Goal: Navigation & Orientation: Find specific page/section

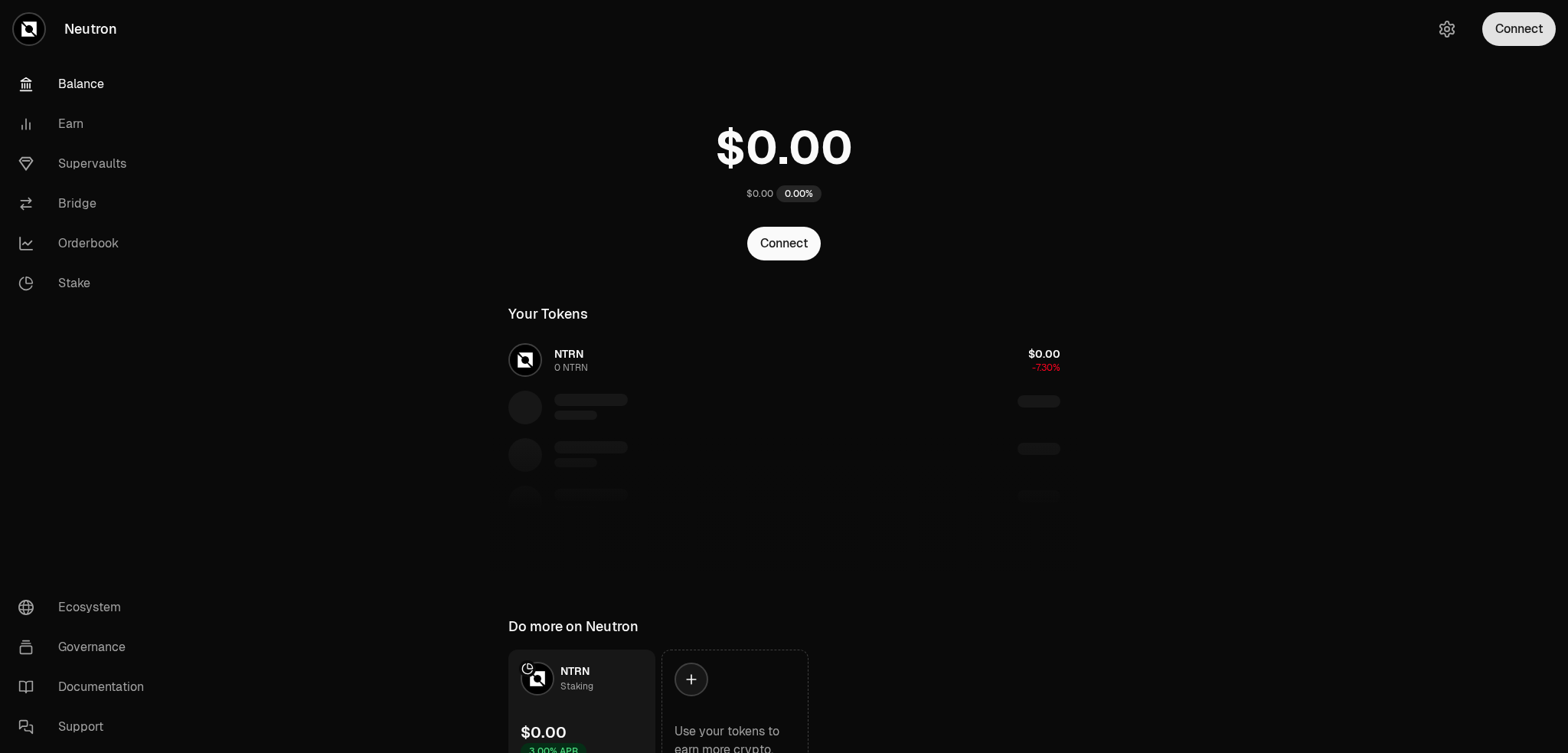
click at [1536, 27] on button "Connect" at bounding box center [1519, 29] width 73 height 33
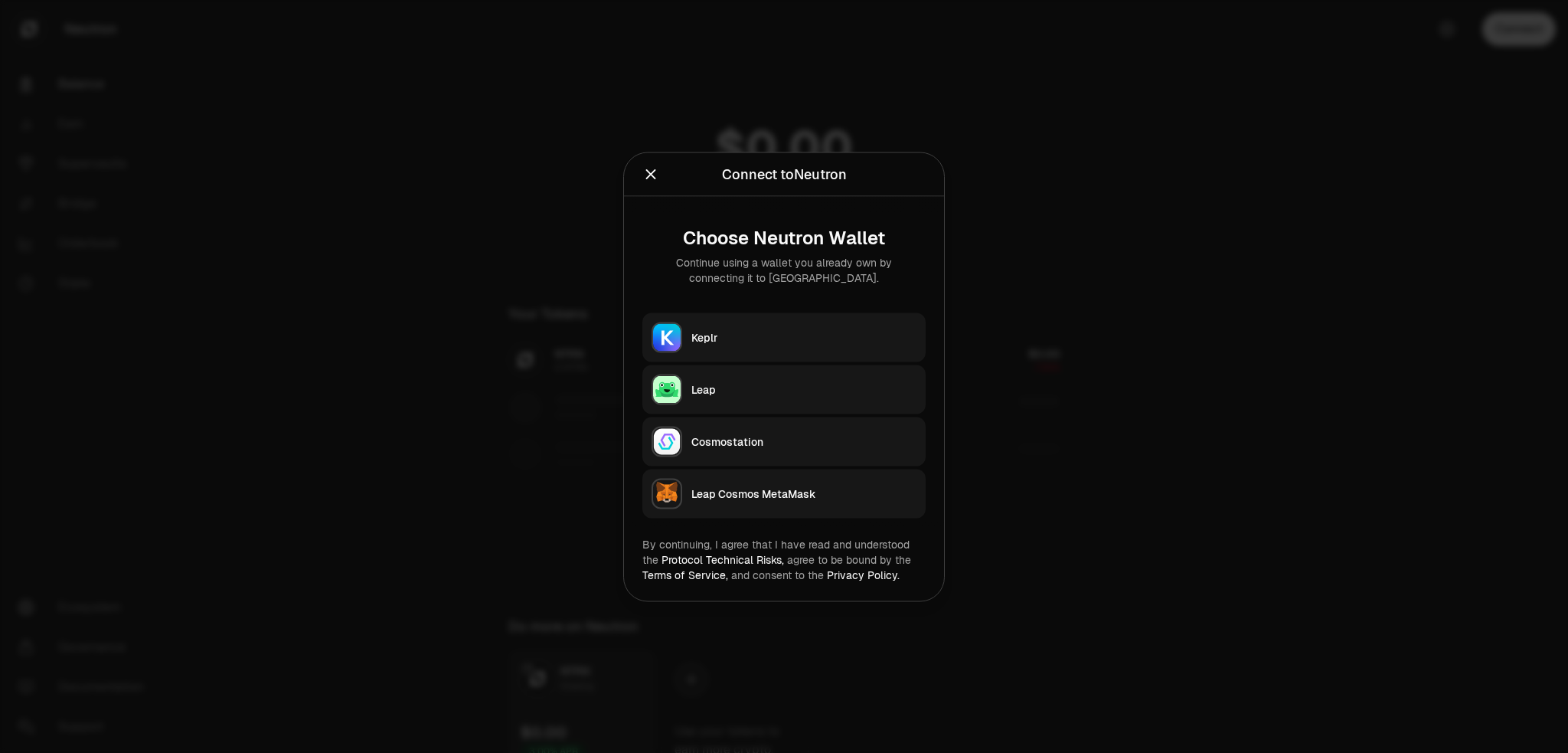
click at [756, 332] on div "Keplr" at bounding box center [804, 337] width 225 height 15
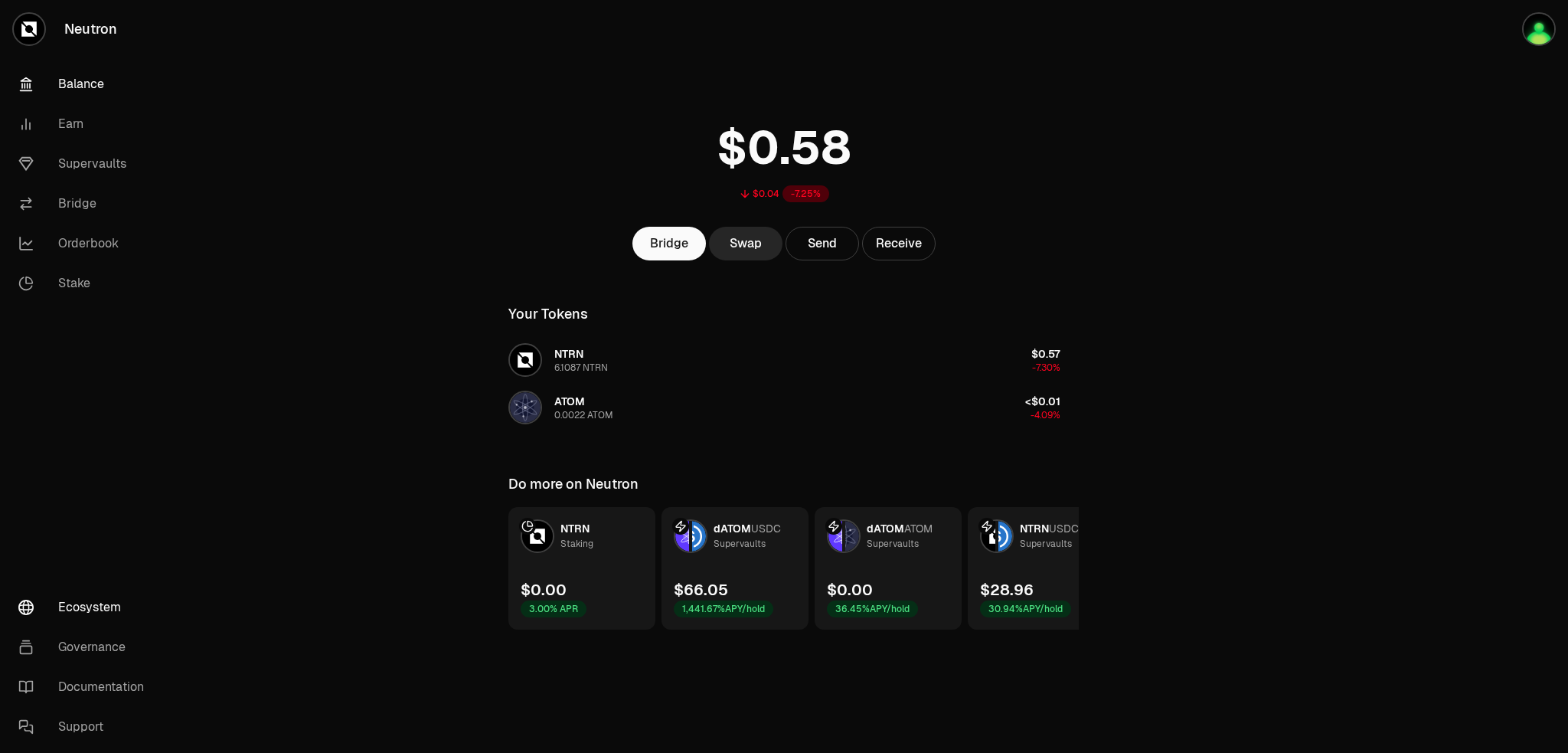
click at [88, 608] on link "Ecosystem" at bounding box center [85, 607] width 159 height 40
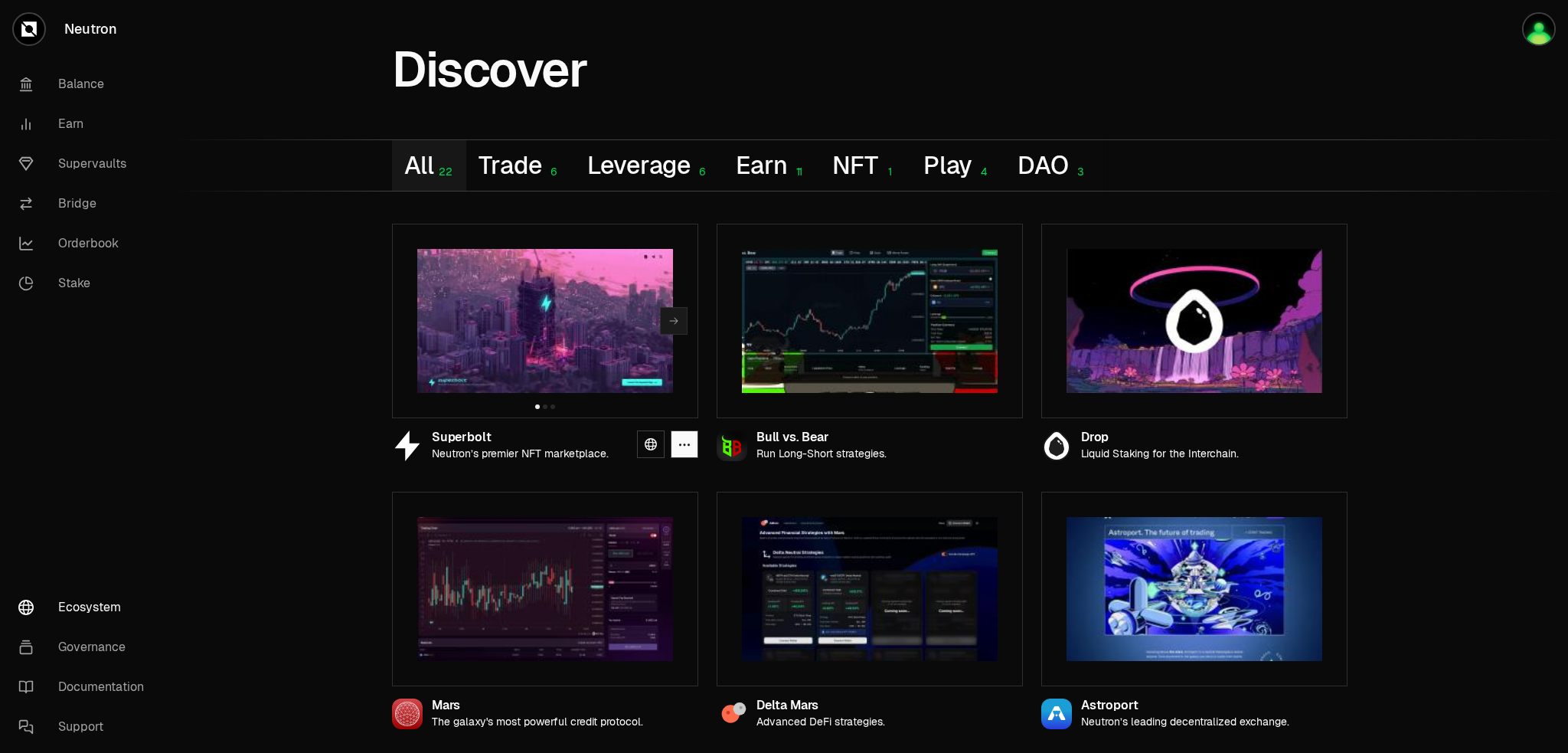
click at [498, 352] on img at bounding box center [544, 320] width 256 height 144
click at [524, 333] on img at bounding box center [544, 320] width 256 height 144
click at [645, 446] on icon at bounding box center [650, 444] width 13 height 13
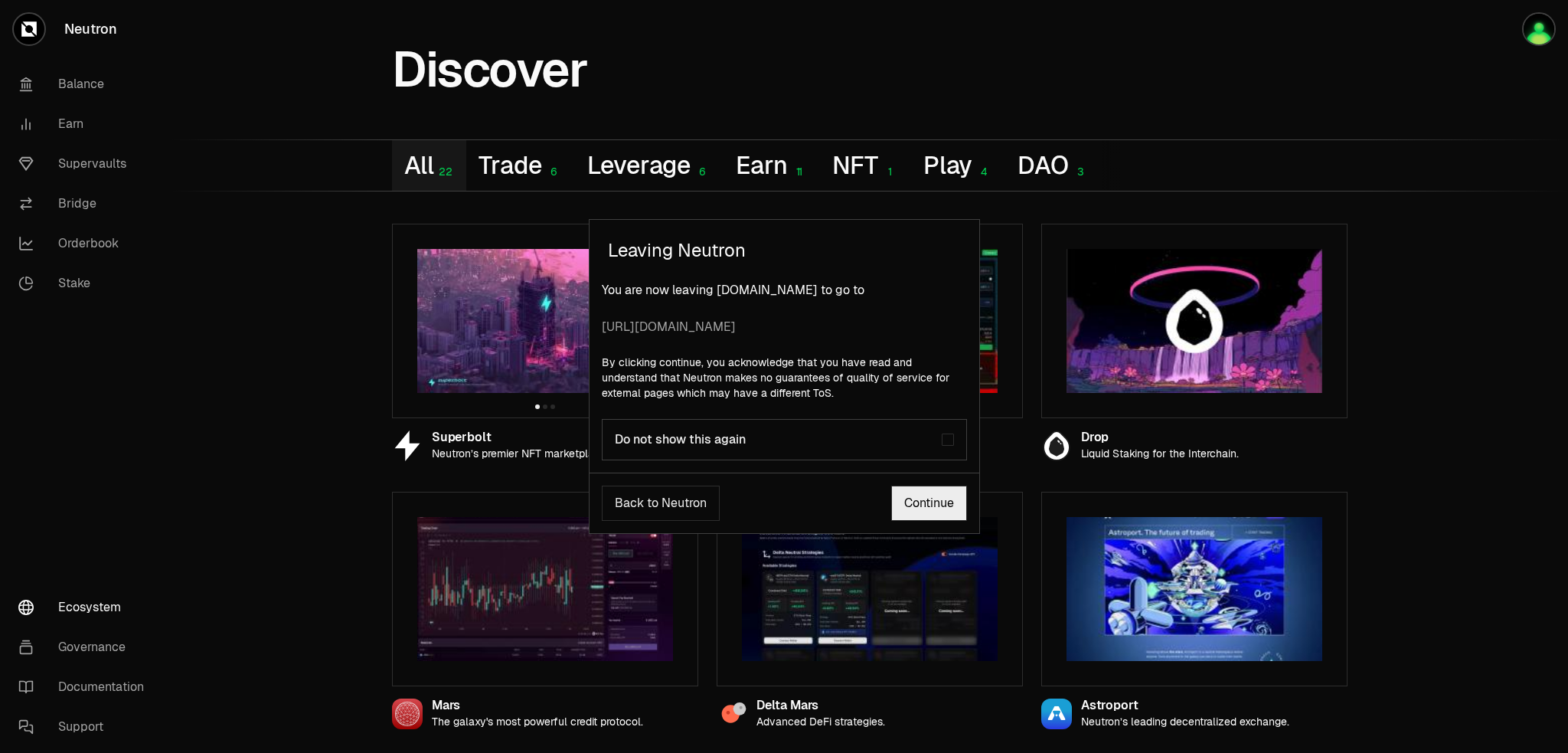
click at [935, 499] on link "Continue" at bounding box center [929, 503] width 76 height 35
